Goal: Entertainment & Leisure: Consume media (video, audio)

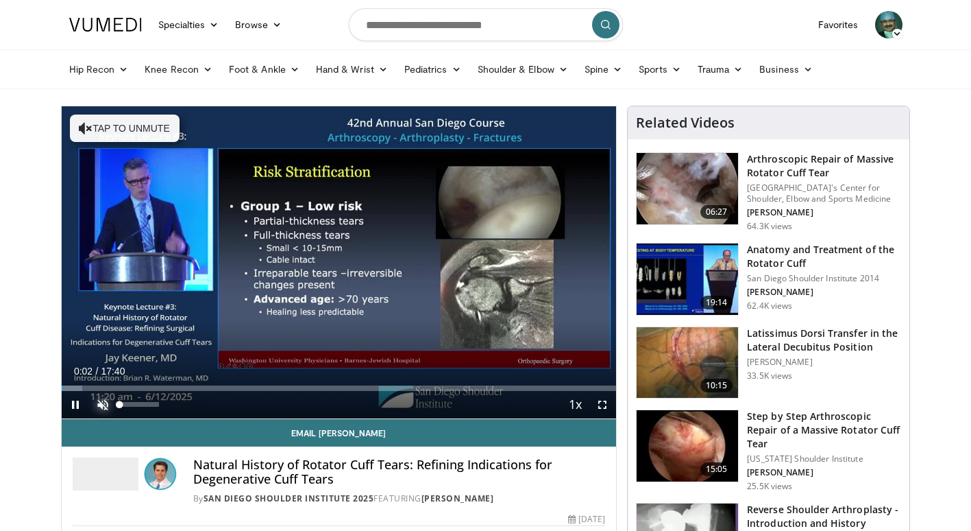
click at [103, 403] on span "Video Player" at bounding box center [102, 404] width 27 height 27
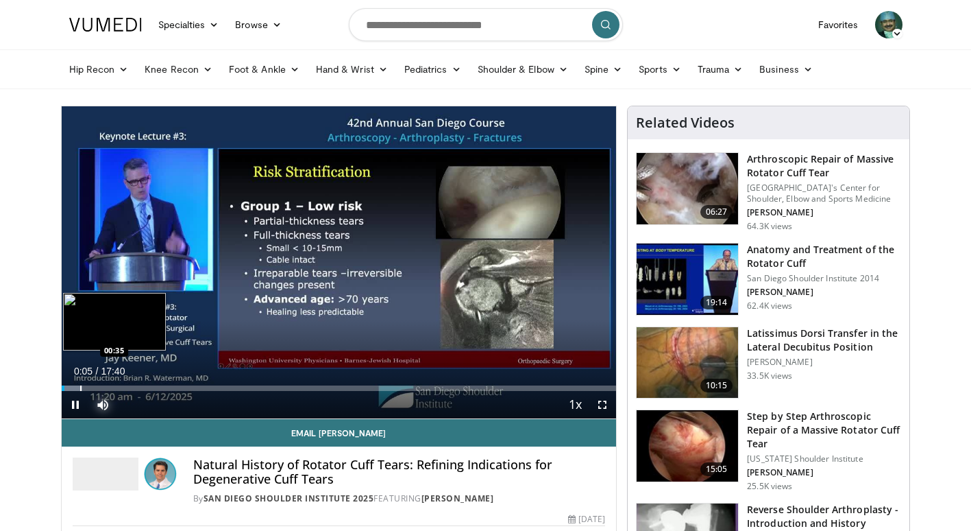
click at [80, 387] on div "Progress Bar" at bounding box center [80, 387] width 1 height 5
click at [109, 387] on div "Loaded : 9.35% 00:39 01:32" at bounding box center [339, 387] width 555 height 5
click at [101, 384] on div "Loaded : 15.89% 01:46 01:15" at bounding box center [339, 384] width 555 height 13
click at [87, 385] on div "Progress Bar" at bounding box center [87, 387] width 1 height 5
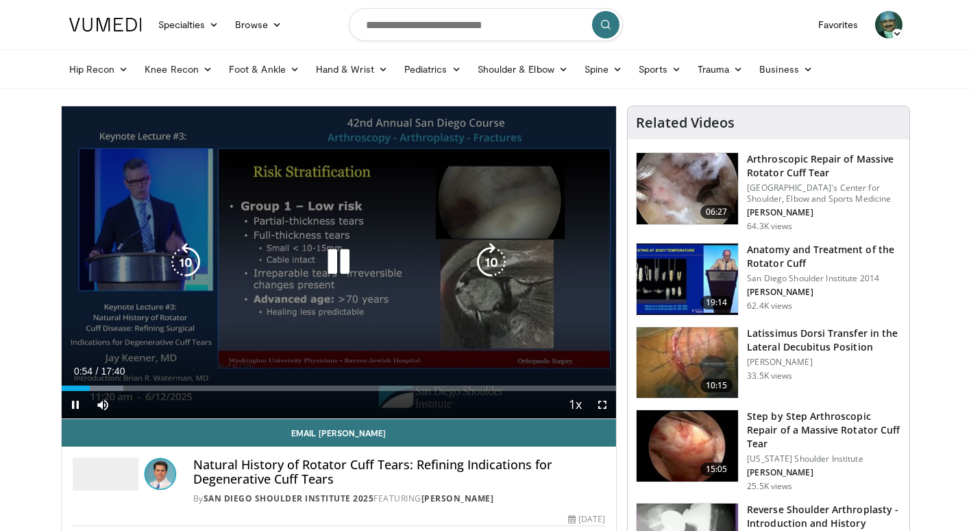
click at [475, 257] on icon "Video Player" at bounding box center [491, 262] width 38 height 38
click at [483, 258] on icon "Video Player" at bounding box center [491, 262] width 38 height 38
click at [485, 255] on icon "Video Player" at bounding box center [491, 262] width 38 height 38
click at [486, 263] on icon "Video Player" at bounding box center [491, 262] width 38 height 38
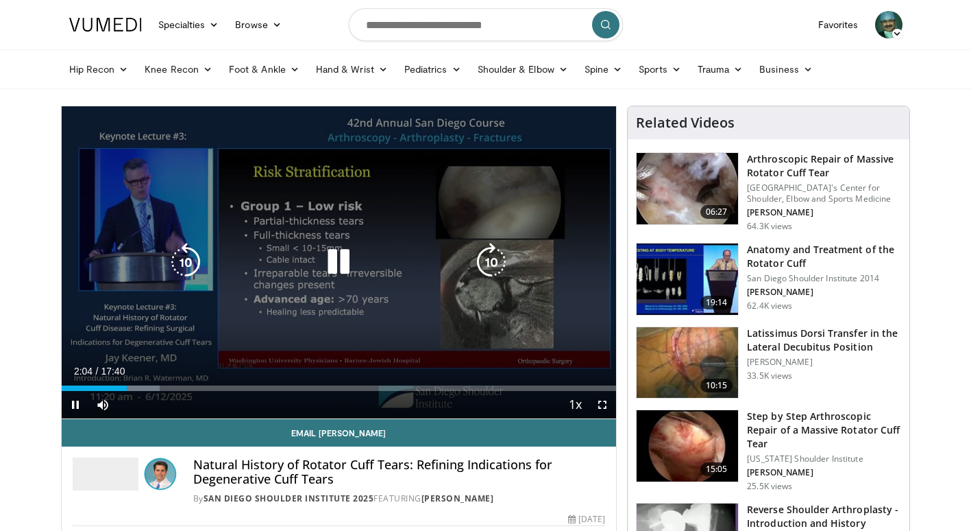
click at [485, 268] on icon "Video Player" at bounding box center [491, 262] width 38 height 38
click at [485, 267] on icon "Video Player" at bounding box center [491, 262] width 38 height 38
click at [486, 260] on icon "Video Player" at bounding box center [491, 262] width 38 height 38
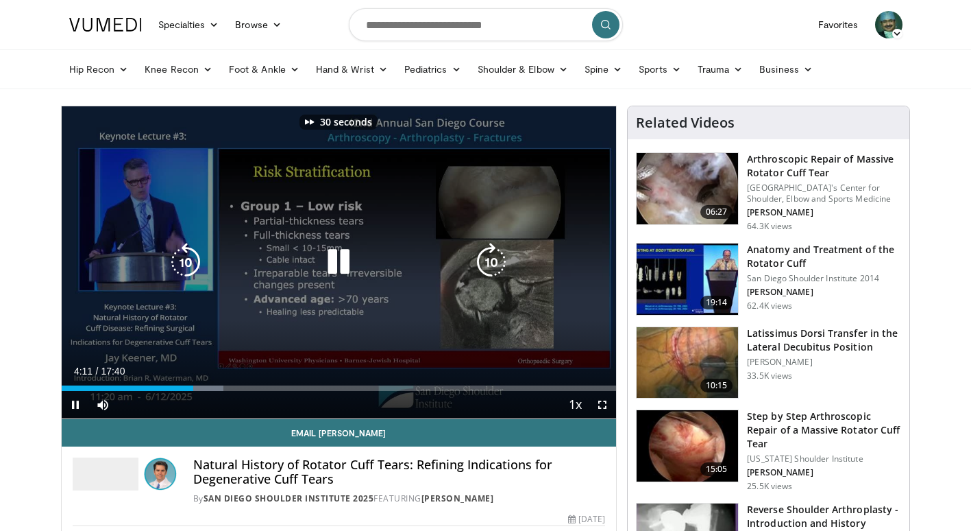
click at [486, 260] on icon "Video Player" at bounding box center [491, 262] width 38 height 38
click at [486, 260] on div "70 seconds Tap to unmute" at bounding box center [339, 262] width 555 height 312
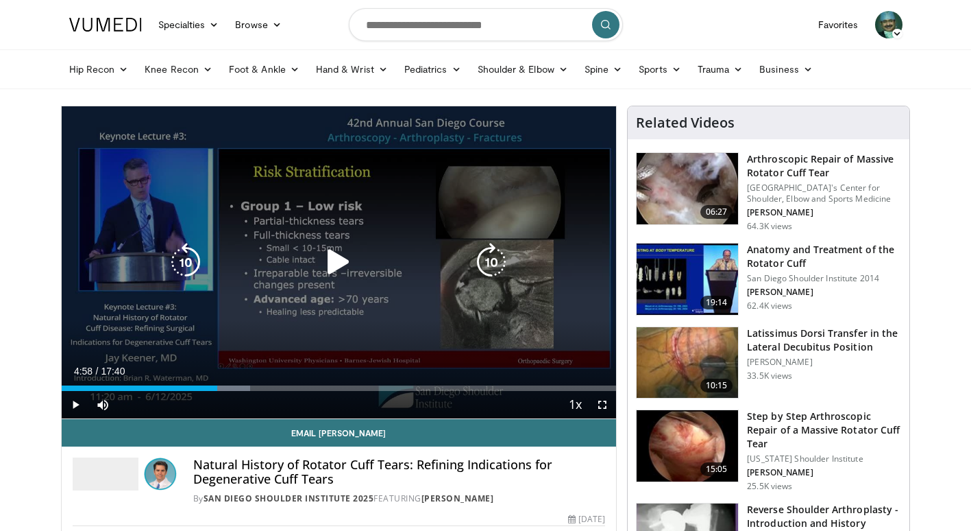
click at [491, 263] on icon "Video Player" at bounding box center [491, 262] width 38 height 38
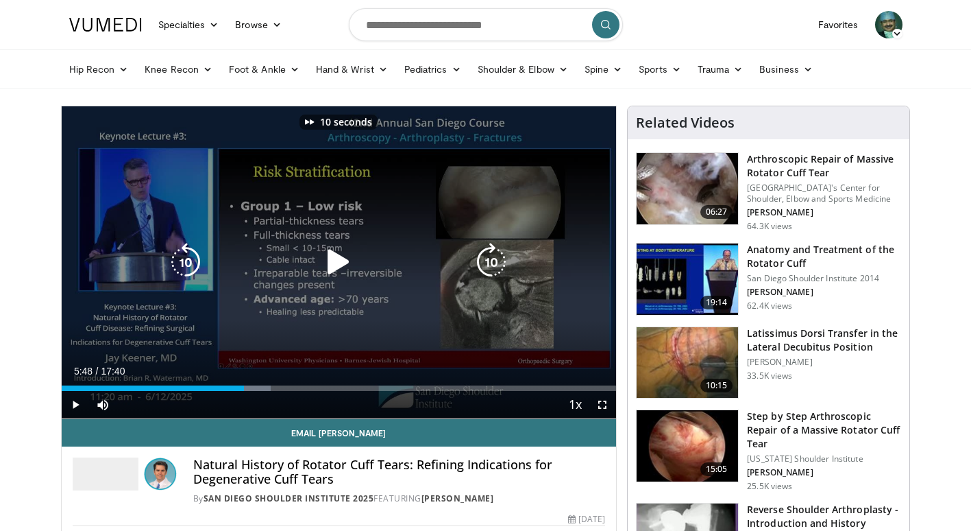
click at [491, 263] on icon "Video Player" at bounding box center [491, 262] width 38 height 38
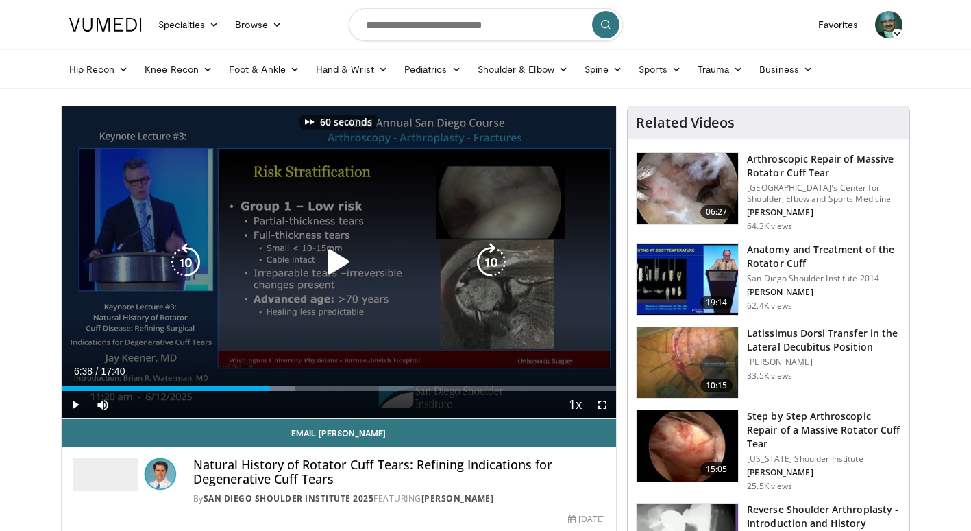
click at [491, 263] on icon "Video Player" at bounding box center [491, 262] width 38 height 38
click at [332, 263] on icon "Video Player" at bounding box center [338, 262] width 38 height 38
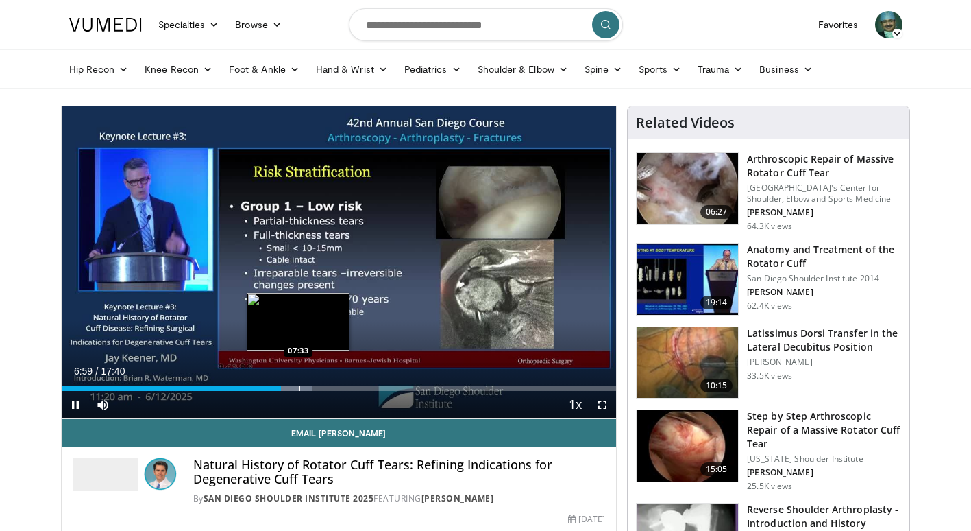
click at [299, 385] on div "Progress Bar" at bounding box center [299, 387] width 1 height 5
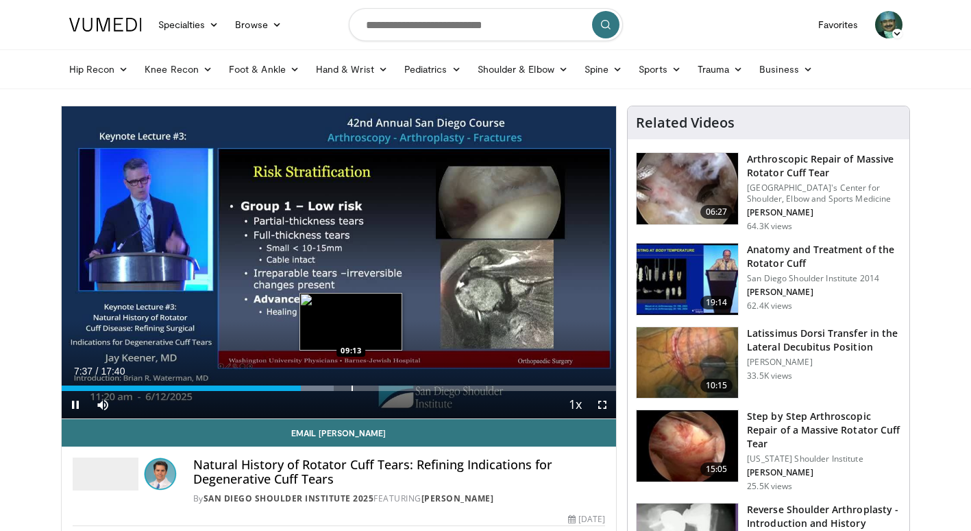
click at [352, 385] on div "Progress Bar" at bounding box center [352, 387] width 1 height 5
click at [378, 385] on div "Progress Bar" at bounding box center [378, 387] width 1 height 5
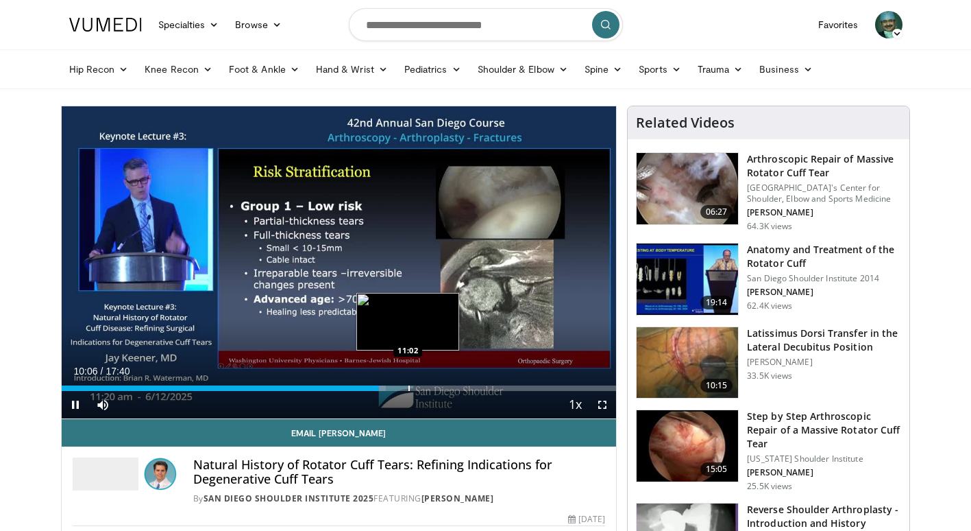
click at [408, 385] on video-js "**********" at bounding box center [339, 262] width 555 height 313
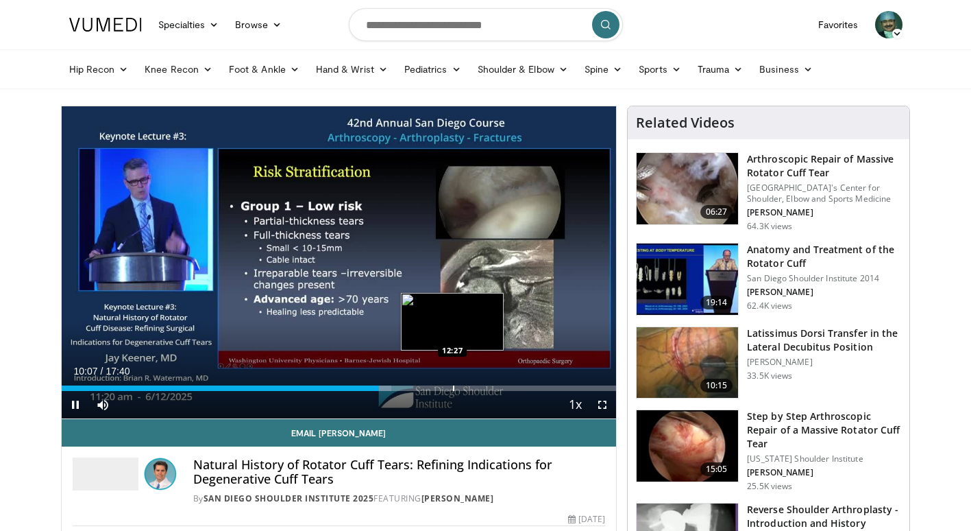
click at [454, 387] on div "Progress Bar" at bounding box center [453, 387] width 1 height 5
click at [443, 387] on div "Progress Bar" at bounding box center [443, 387] width 1 height 5
click at [465, 387] on div "Progress Bar" at bounding box center [465, 387] width 1 height 5
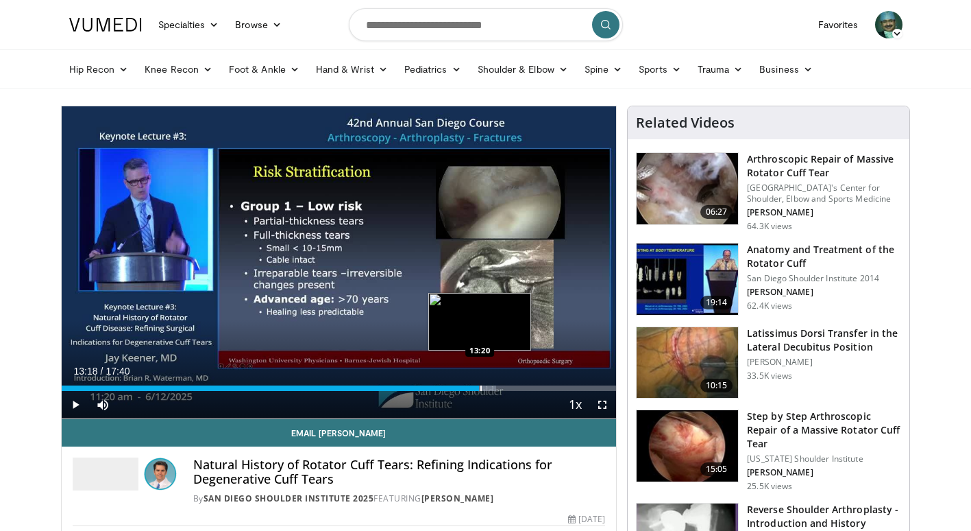
click at [480, 386] on div "Progress Bar" at bounding box center [480, 387] width 1 height 5
drag, startPoint x: 488, startPoint y: 388, endPoint x: 500, endPoint y: 388, distance: 11.7
click at [489, 388] on div "Progress Bar" at bounding box center [488, 387] width 1 height 5
click at [511, 388] on div "Progress Bar" at bounding box center [511, 387] width 1 height 5
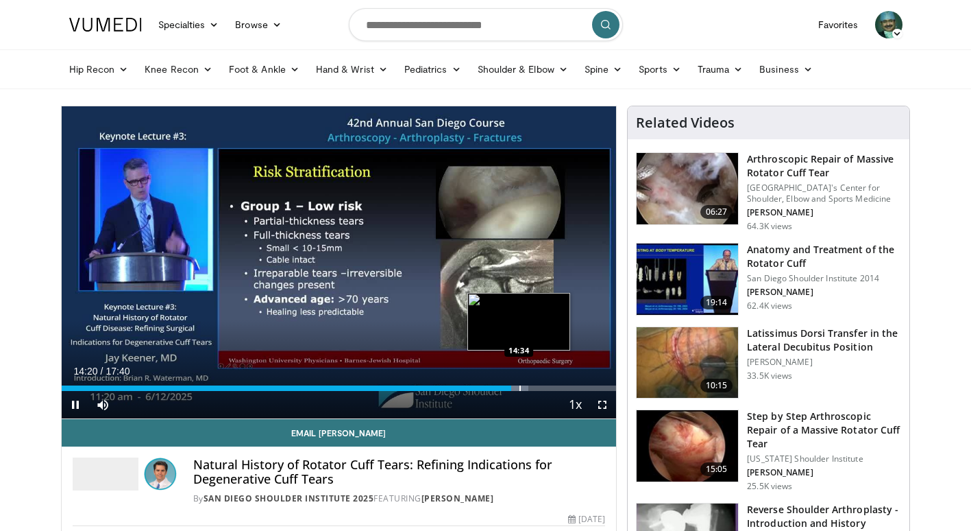
click at [520, 388] on div "80 seconds Tap to unmute" at bounding box center [339, 262] width 555 height 312
click at [534, 389] on div "Progress Bar" at bounding box center [534, 387] width 1 height 5
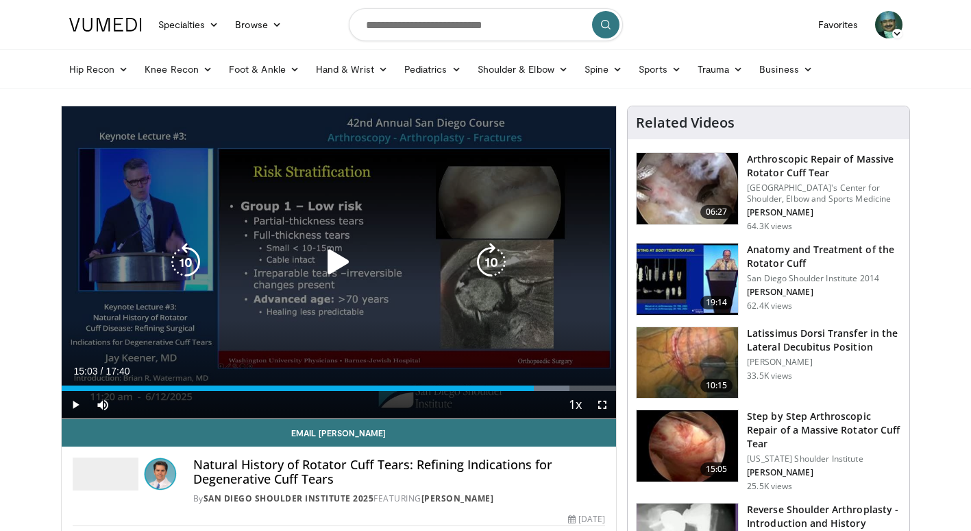
click at [484, 252] on icon "Video Player" at bounding box center [491, 262] width 38 height 38
click at [486, 263] on icon "Video Player" at bounding box center [491, 262] width 38 height 38
